Goal: Transaction & Acquisition: Purchase product/service

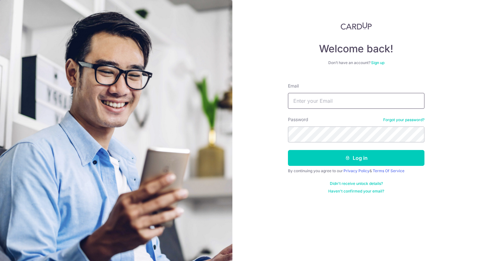
click at [310, 103] on input "Email" at bounding box center [356, 101] width 137 height 16
type input "[EMAIL_ADDRESS][DOMAIN_NAME]"
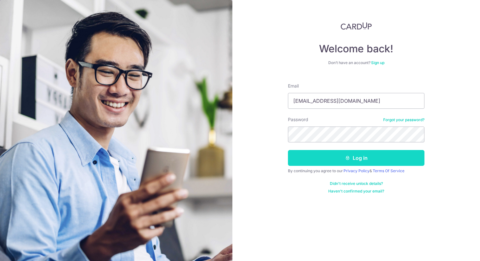
click at [337, 156] on button "Log in" at bounding box center [356, 158] width 137 height 16
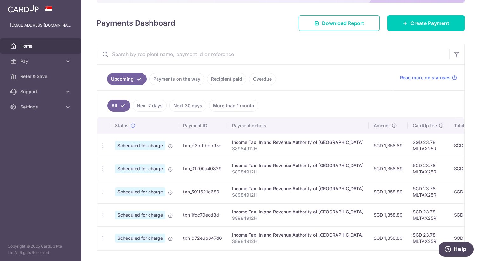
scroll to position [98, 0]
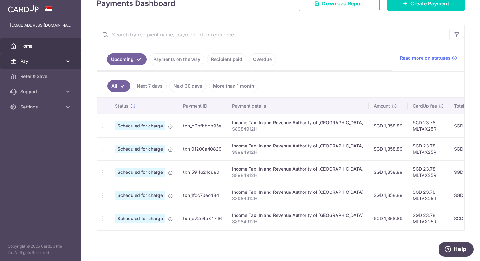
click at [54, 60] on span "Pay" at bounding box center [41, 61] width 42 height 6
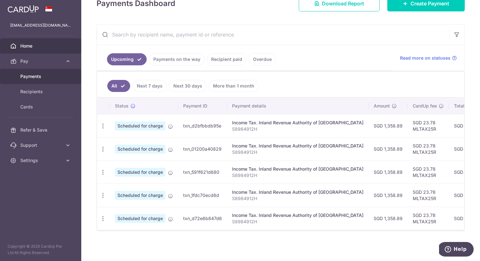
click at [54, 76] on span "Payments" at bounding box center [41, 76] width 42 height 6
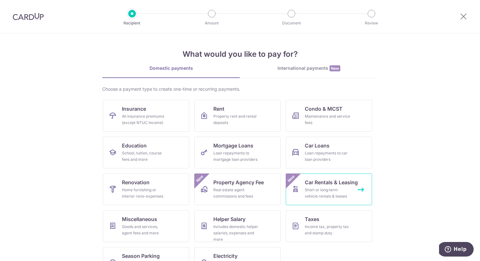
click at [303, 187] on link "Car Rentals & Leasing Short or long‑term vehicle rentals & leases New" at bounding box center [329, 190] width 86 height 32
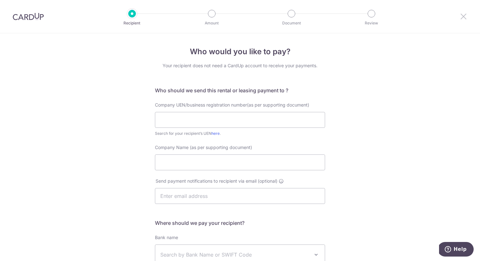
click at [463, 16] on icon at bounding box center [464, 16] width 8 height 8
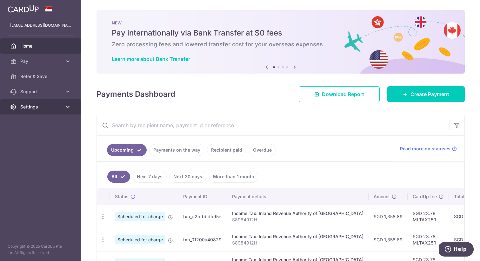
click at [65, 105] on icon at bounding box center [68, 107] width 6 height 6
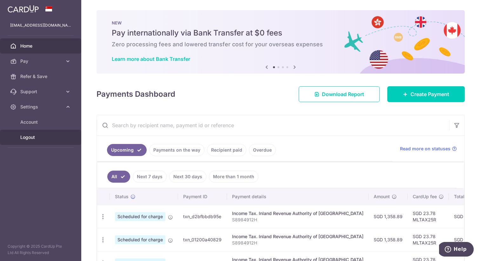
click at [41, 136] on span "Logout" at bounding box center [41, 137] width 42 height 6
